Goal: Task Accomplishment & Management: Complete application form

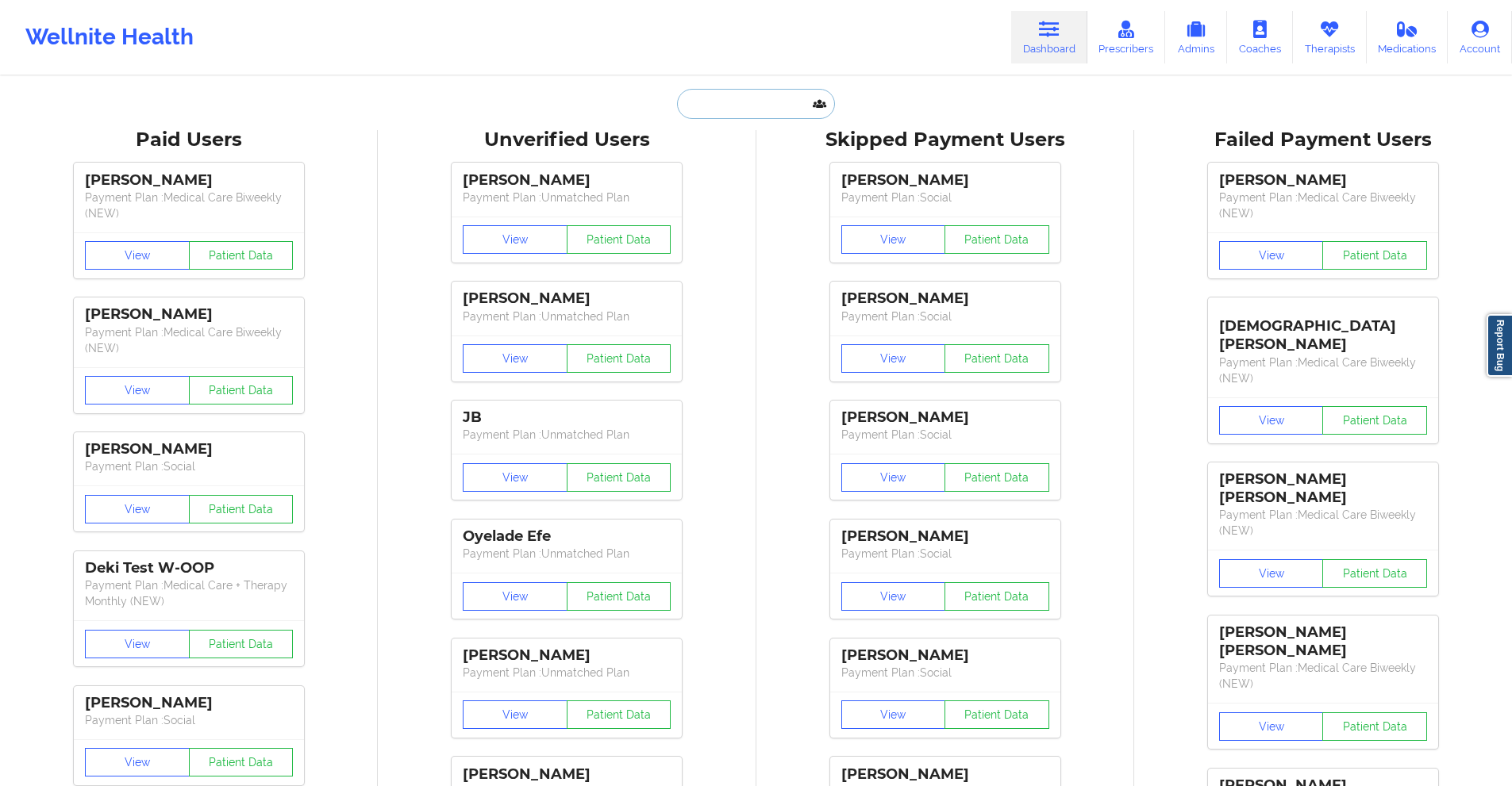
click at [747, 107] on input "text" at bounding box center [756, 103] width 157 height 30
paste input "[EMAIL_ADDRESS][DOMAIN_NAME]"
click at [786, 95] on input "[EMAIL_ADDRESS][DOMAIN_NAME]" at bounding box center [756, 103] width 157 height 30
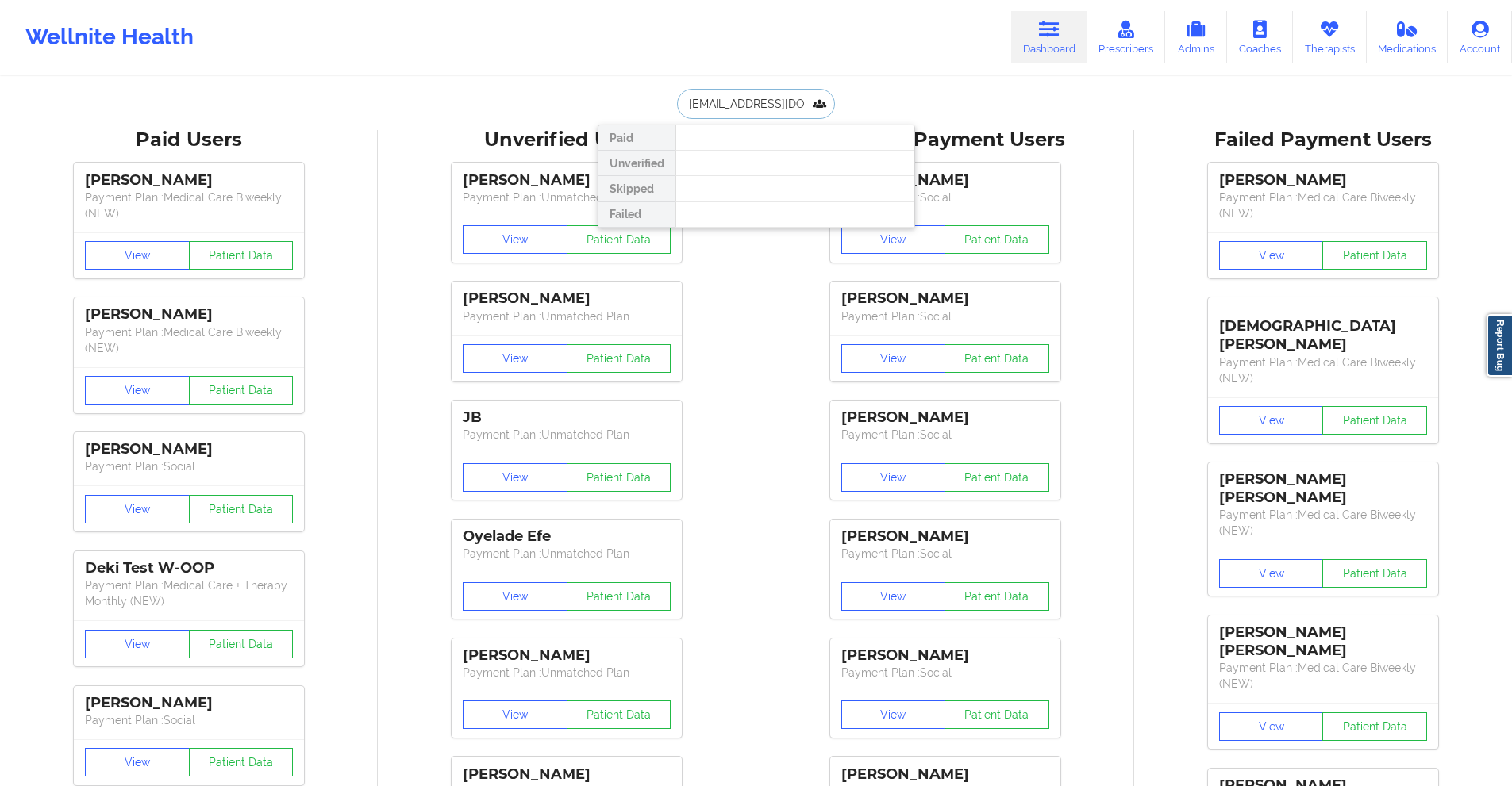
click at [765, 98] on input "[EMAIL_ADDRESS][DOMAIN_NAME]" at bounding box center [756, 103] width 157 height 30
click at [728, 104] on input "[EMAIL_ADDRESS][DOMAIN_NAME]" at bounding box center [756, 103] width 157 height 30
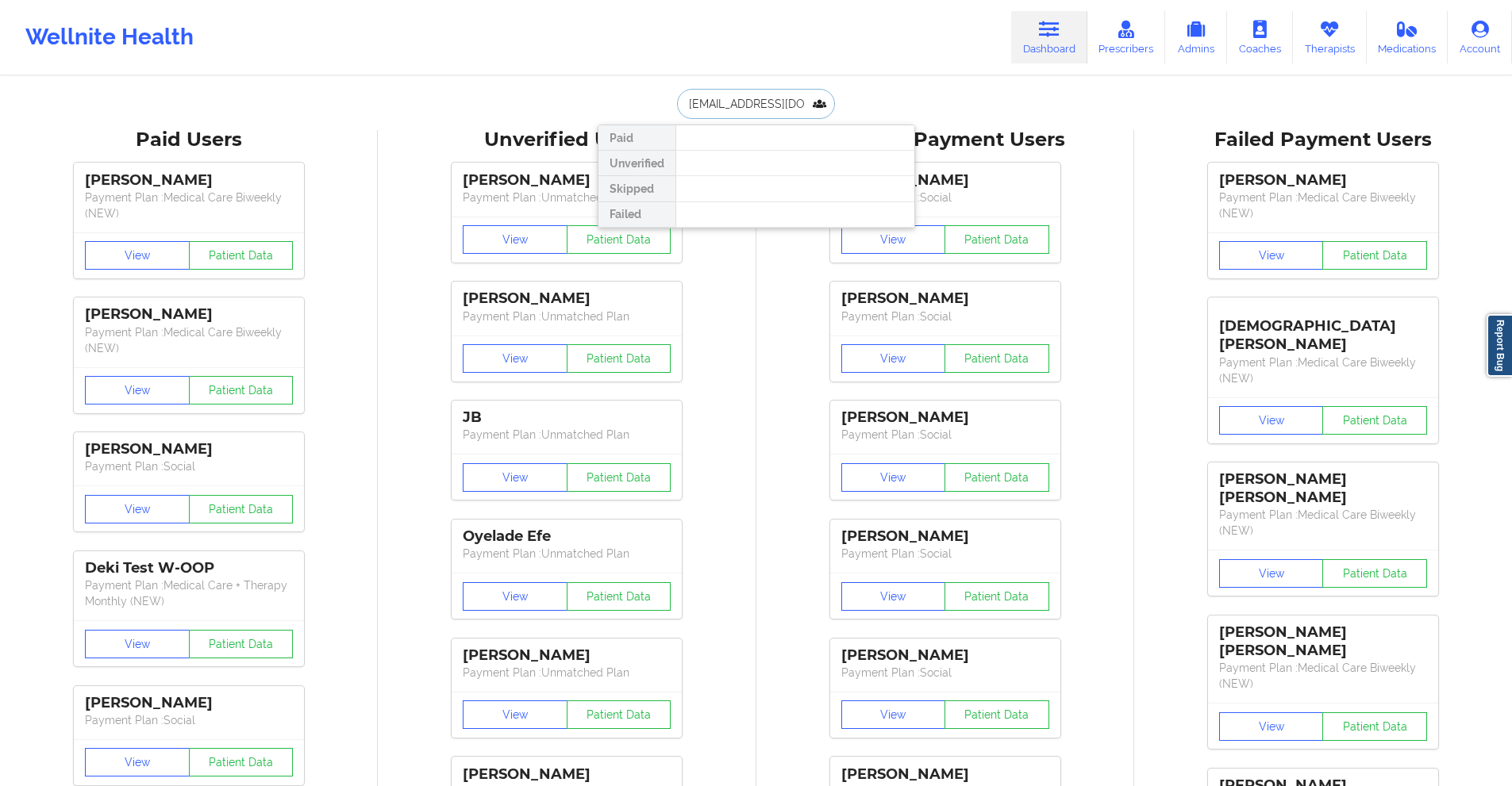
click at [728, 105] on input "[EMAIL_ADDRESS][DOMAIN_NAME]" at bounding box center [756, 103] width 157 height 30
paste input "brackinhealingarts"
click at [765, 111] on input "[EMAIL_ADDRESS][DOMAIN_NAME]" at bounding box center [756, 103] width 157 height 30
click at [765, 110] on input "[EMAIL_ADDRESS][DOMAIN_NAME]" at bounding box center [756, 103] width 157 height 30
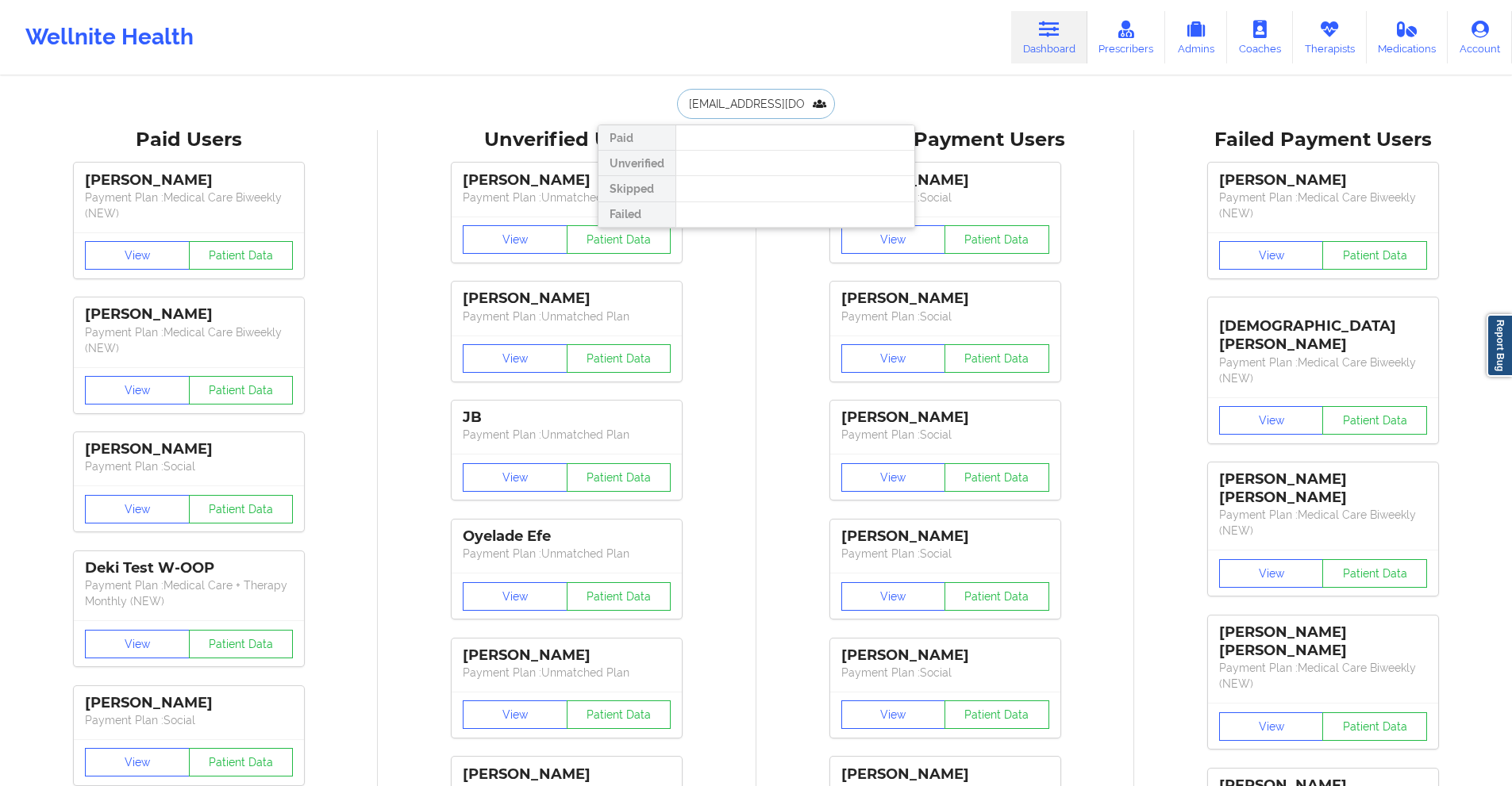
paste input "[PERSON_NAME]"
type input "[EMAIL_ADDRESS][DOMAIN_NAME]"
click at [718, 161] on div "[PERSON_NAME] camp - [EMAIL_ADDRESS][DOMAIN_NAME]" at bounding box center [795, 173] width 213 height 30
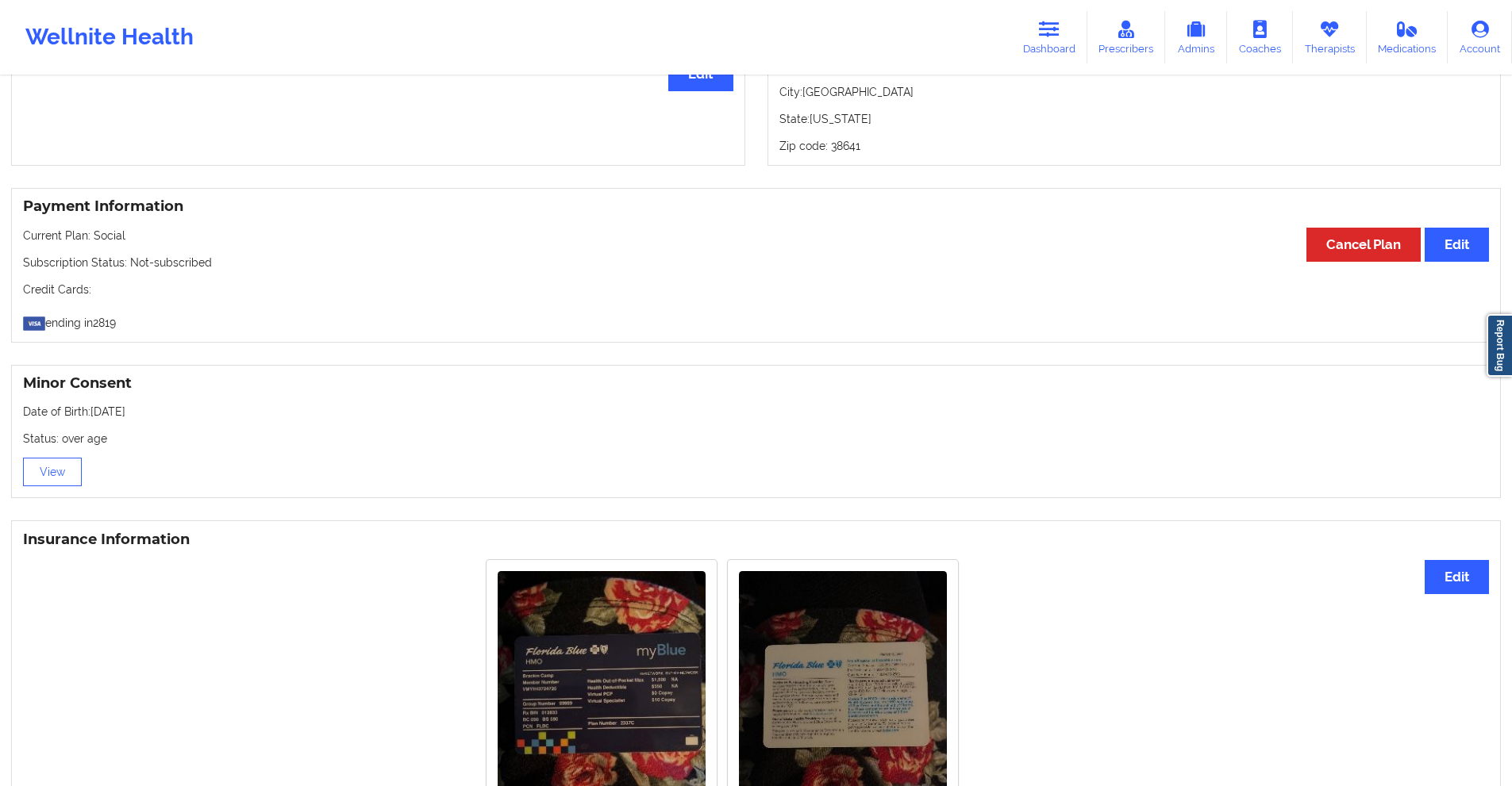
scroll to position [762, 0]
